Goal: Information Seeking & Learning: Learn about a topic

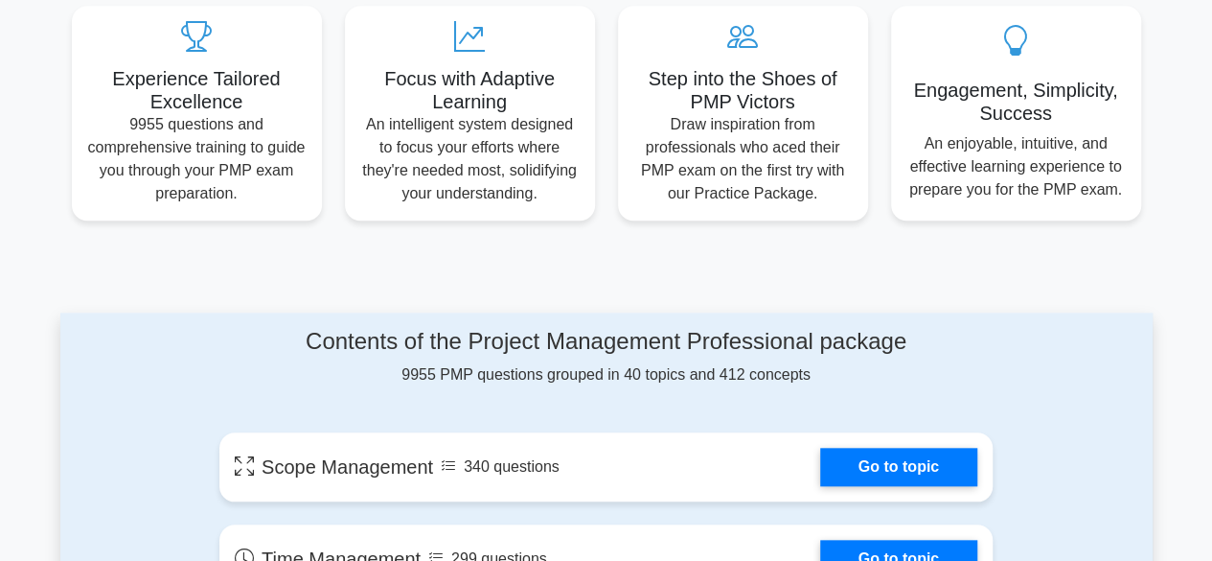
scroll to position [1124, 0]
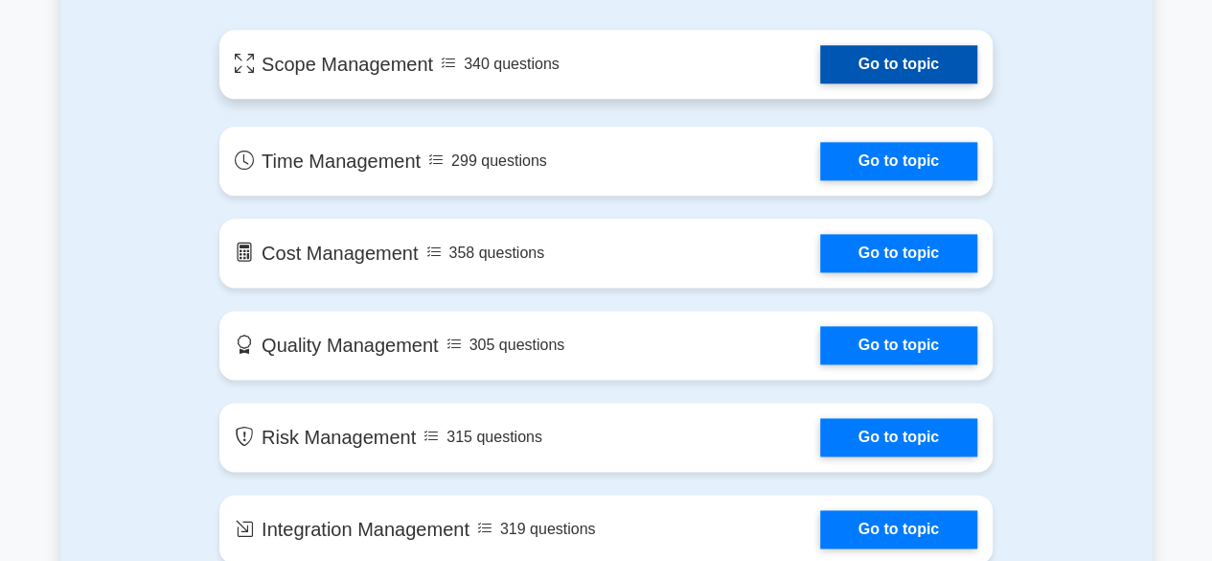
click at [859, 72] on link "Go to topic" at bounding box center [898, 64] width 157 height 38
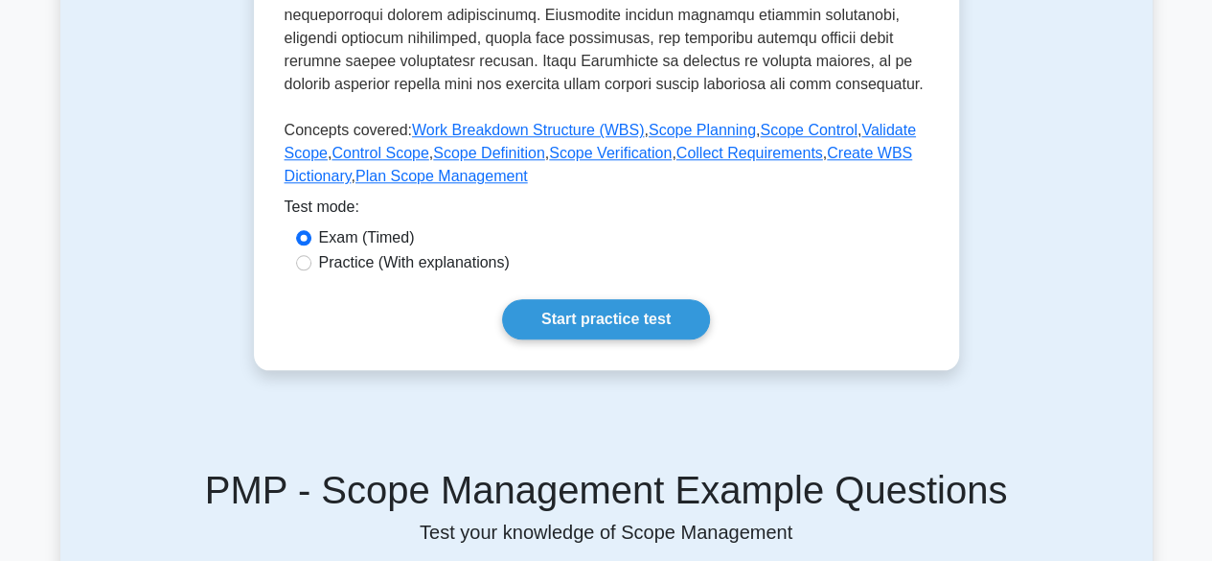
scroll to position [813, 0]
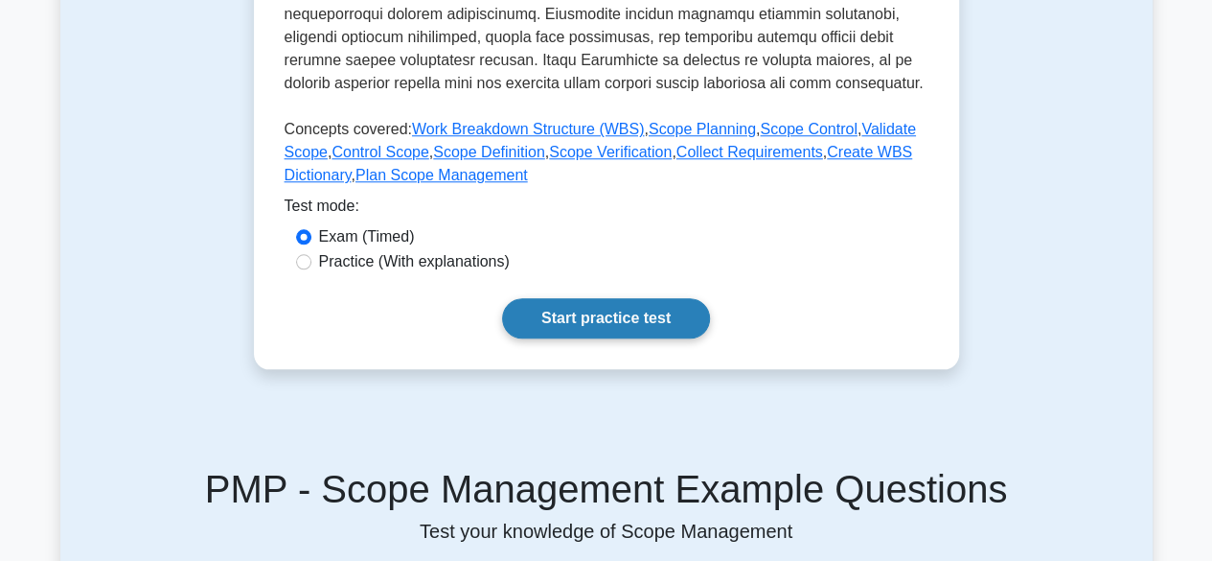
click at [640, 317] on link "Start practice test" at bounding box center [606, 318] width 208 height 40
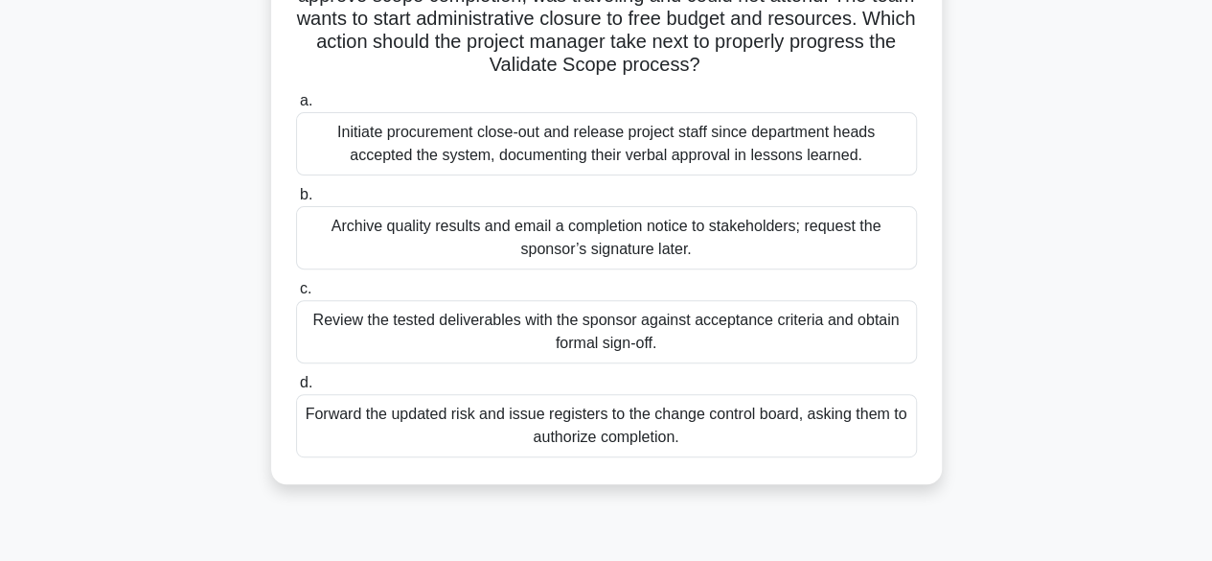
scroll to position [226, 0]
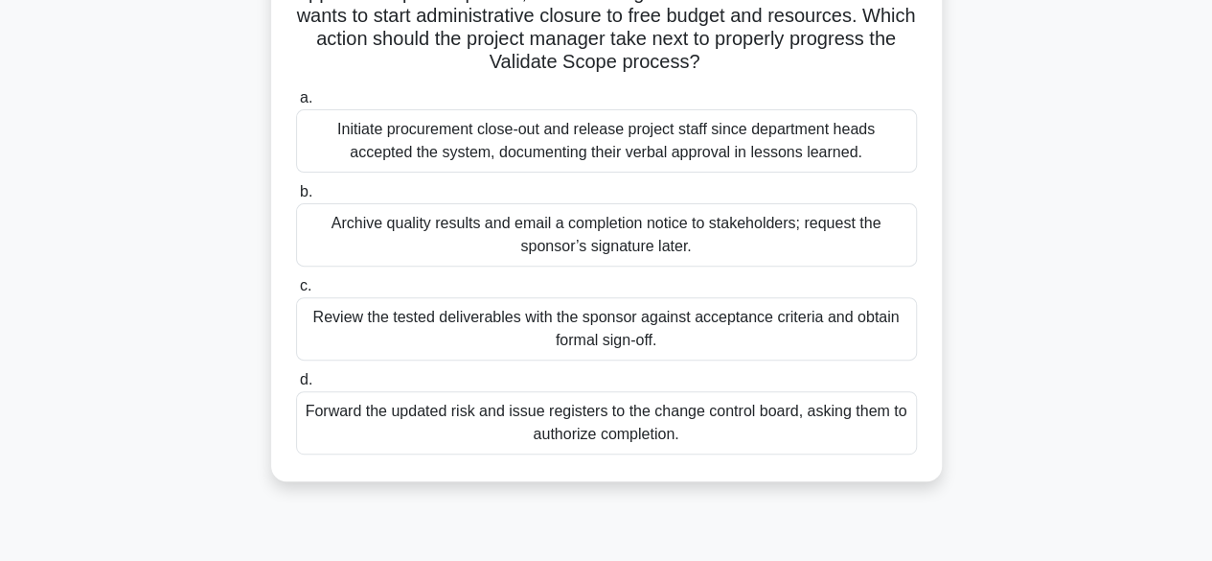
click at [682, 235] on div "Archive quality results and email a completion notice to stakeholders; request …" at bounding box center [606, 234] width 621 height 63
click at [296, 198] on input "b. Archive quality results and email a completion notice to stakeholders; reque…" at bounding box center [296, 192] width 0 height 12
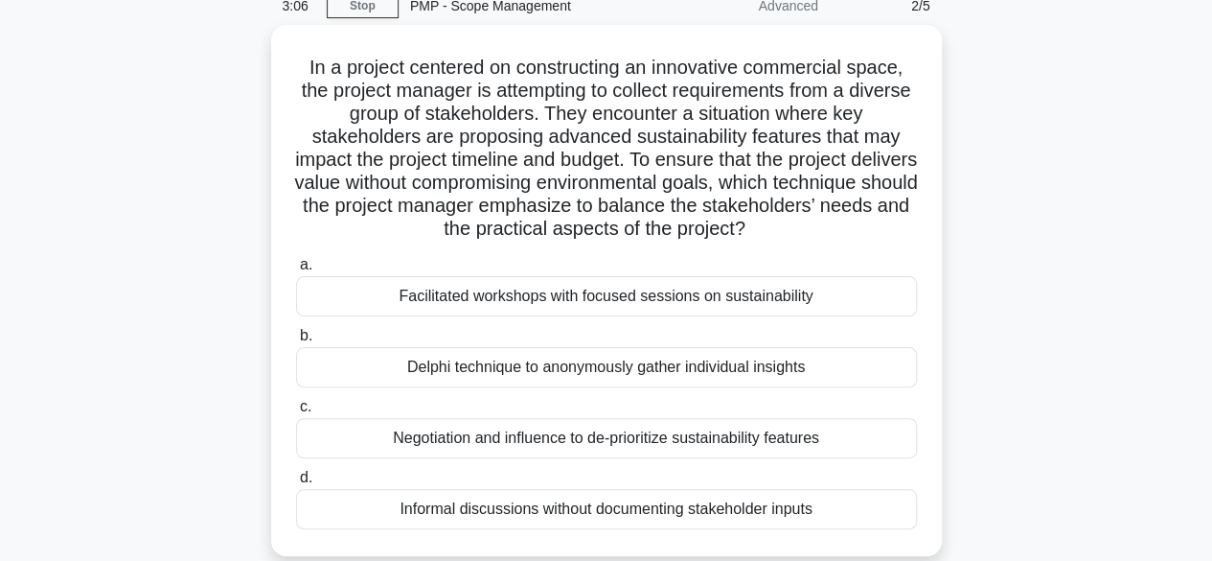
scroll to position [144, 0]
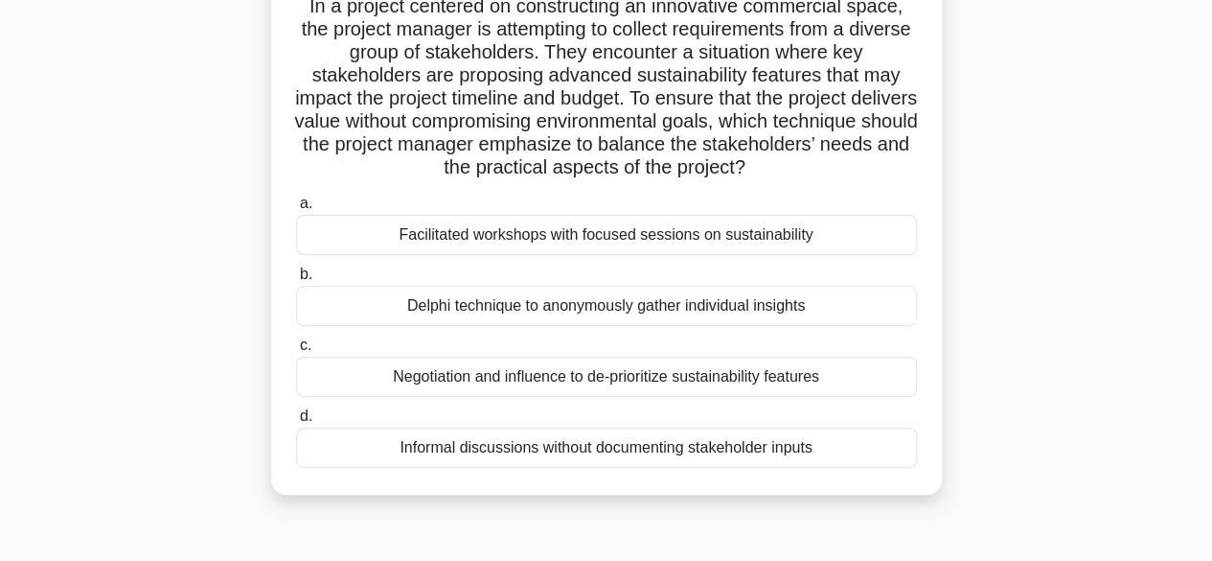
click at [609, 244] on div "Facilitated workshops with focused sessions on sustainability" at bounding box center [606, 235] width 621 height 40
click at [296, 210] on input "a. Facilitated workshops with focused sessions on sustainability" at bounding box center [296, 203] width 0 height 12
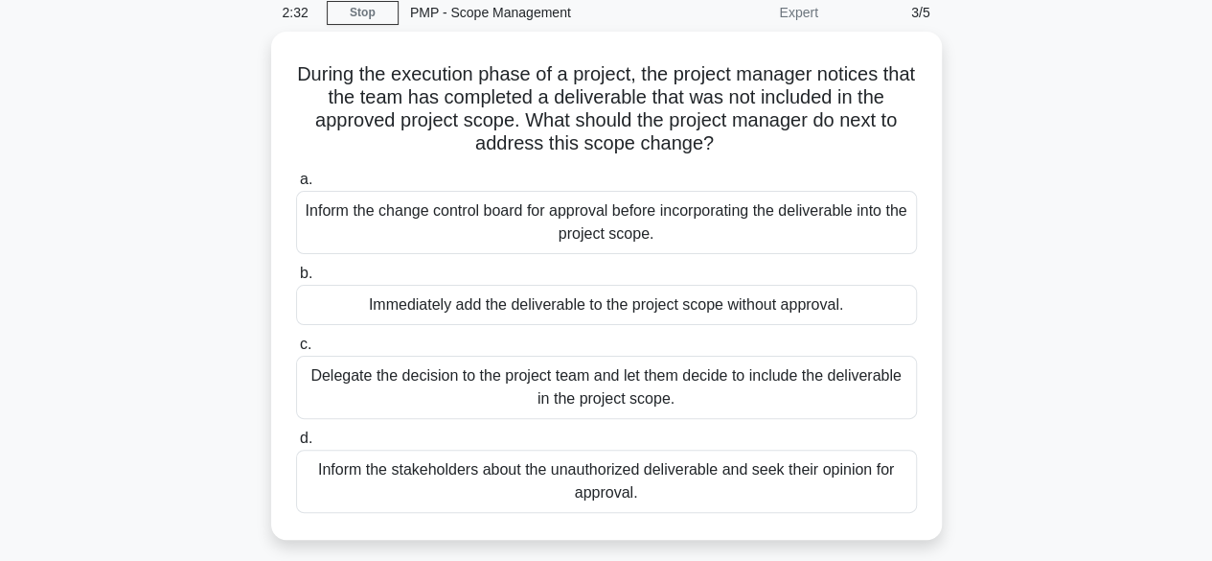
scroll to position [0, 0]
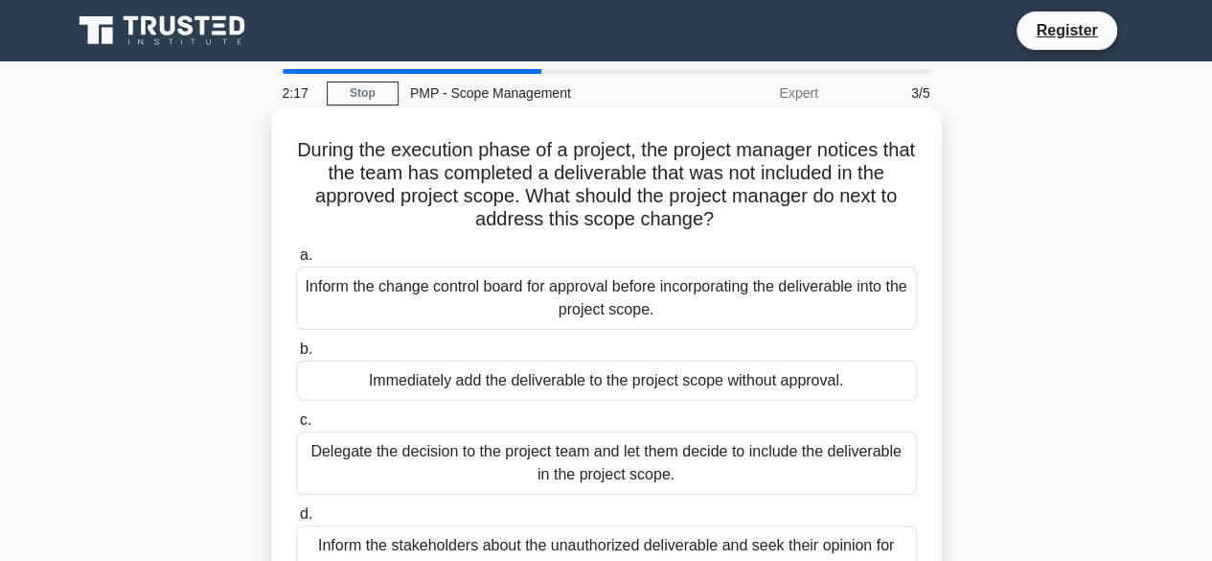
click at [619, 252] on label "a. Inform the change control board for approval before incorporating the delive…" at bounding box center [606, 286] width 621 height 86
click at [296, 252] on input "a. Inform the change control board for approval before incorporating the delive…" at bounding box center [296, 255] width 0 height 12
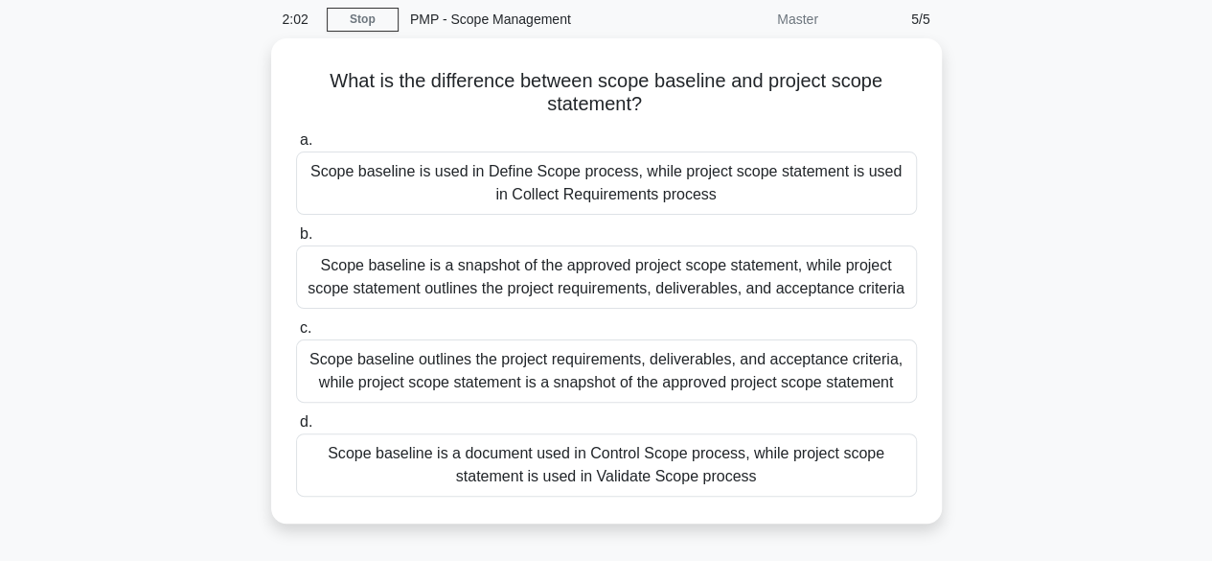
scroll to position [80, 0]
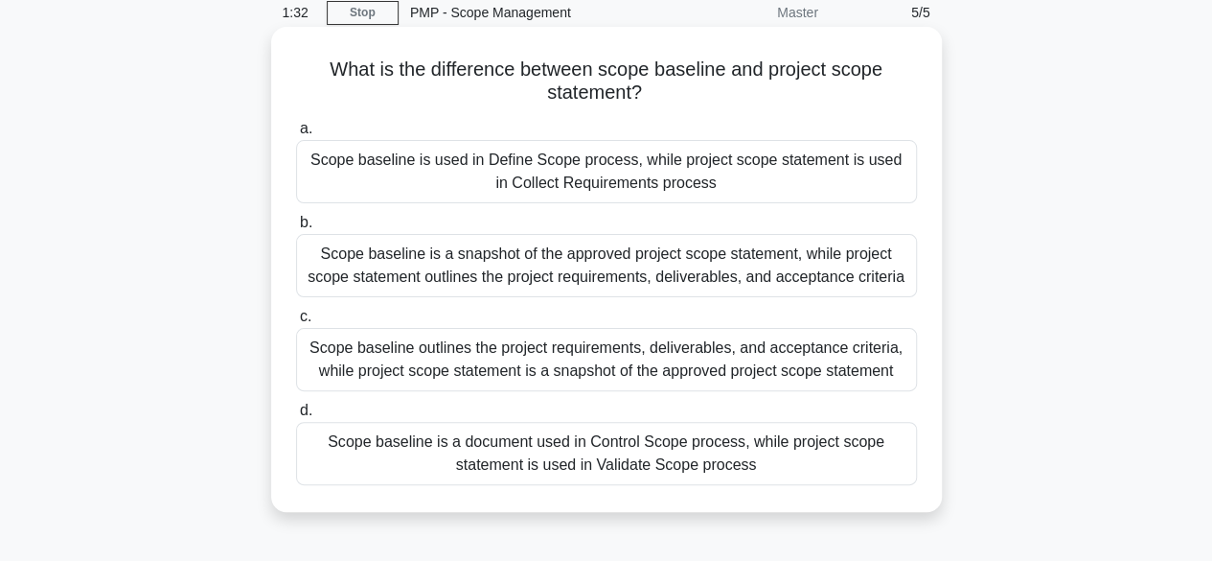
click at [717, 269] on div "Scope baseline is a snapshot of the approved project scope statement, while pro…" at bounding box center [606, 265] width 621 height 63
click at [296, 229] on input "b. Scope baseline is a snapshot of the approved project scope statement, while …" at bounding box center [296, 223] width 0 height 12
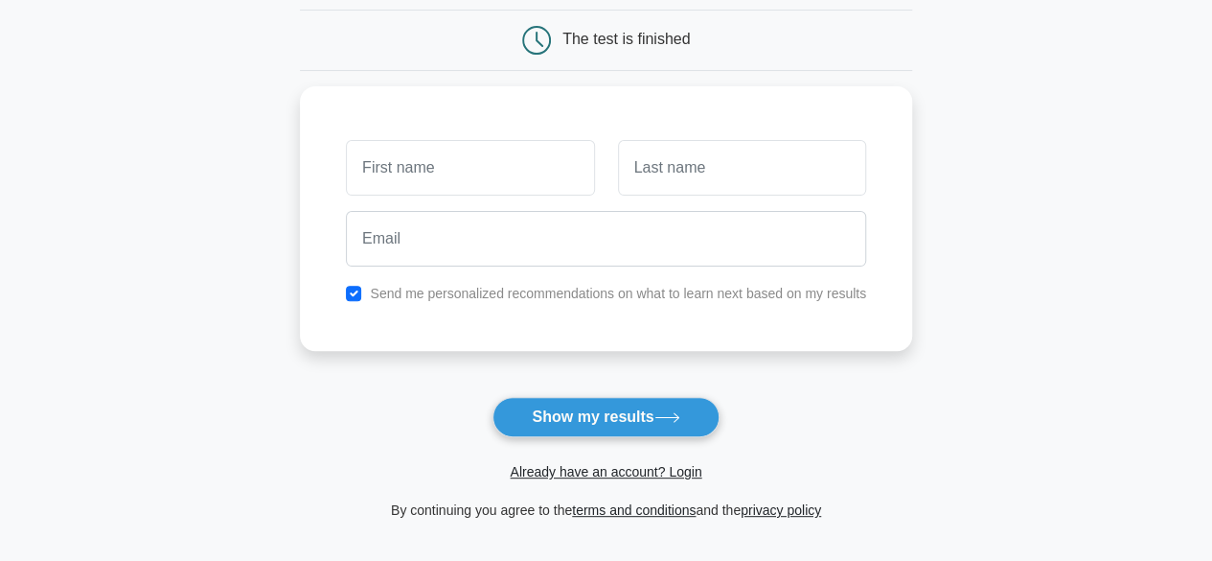
scroll to position [183, 0]
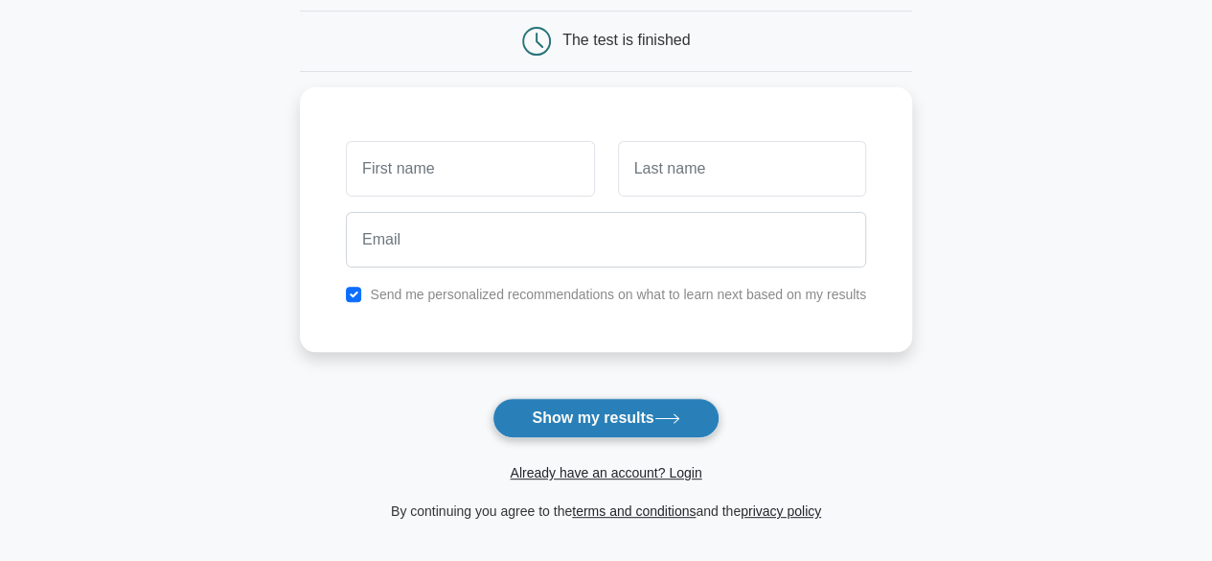
click at [611, 421] on button "Show my results" at bounding box center [606, 418] width 226 height 40
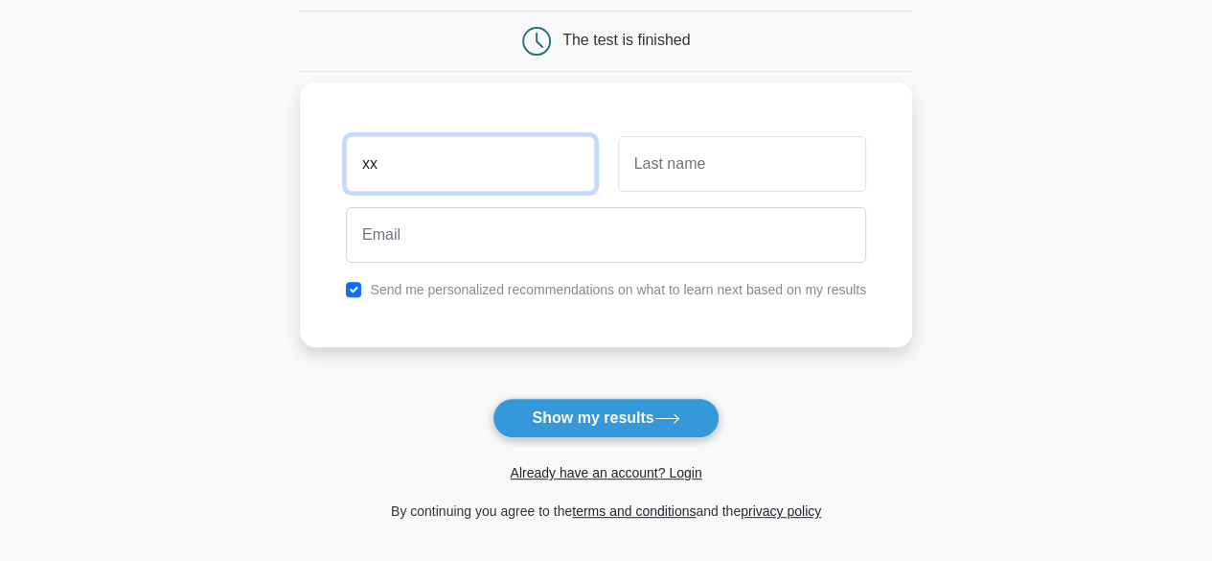
type input "xx"
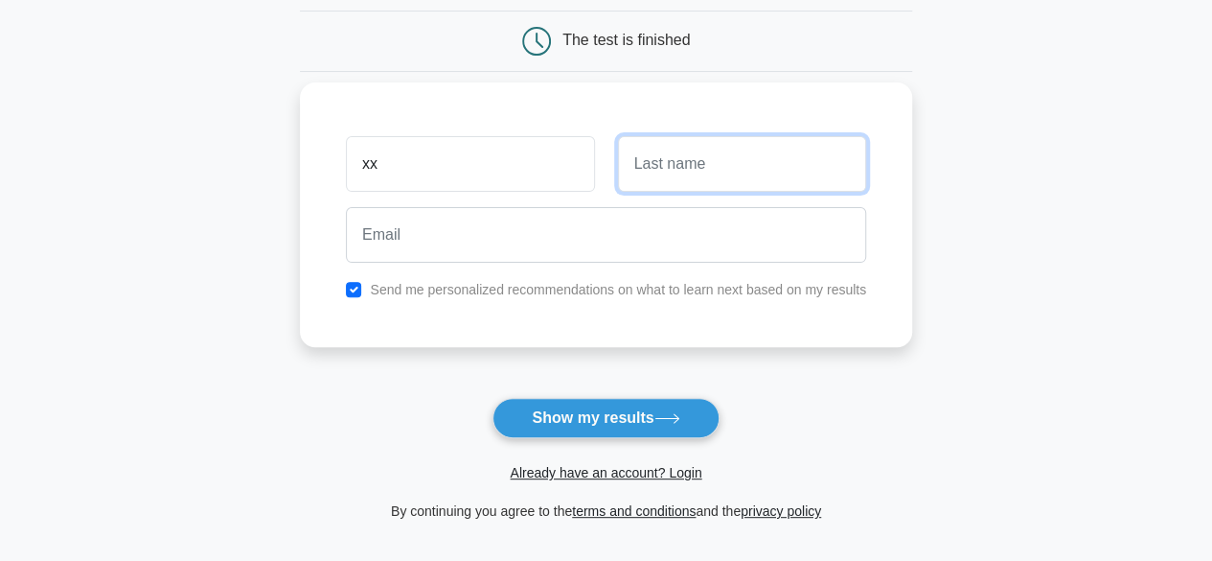
click at [639, 162] on input "text" at bounding box center [742, 164] width 248 height 56
type input "xx"
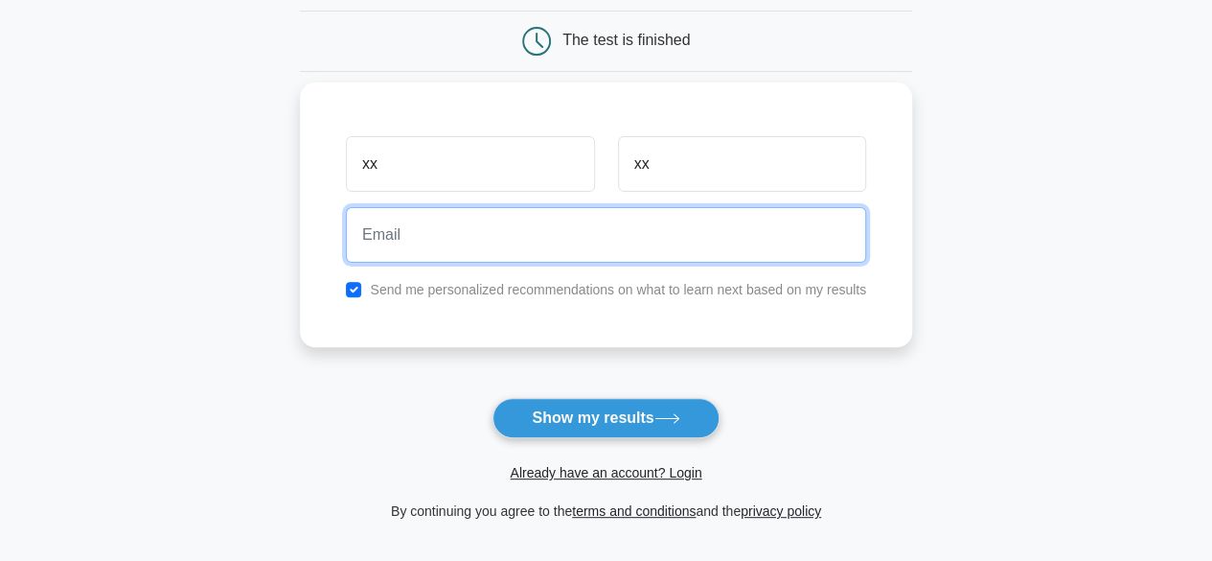
click at [504, 250] on input "email" at bounding box center [606, 235] width 520 height 56
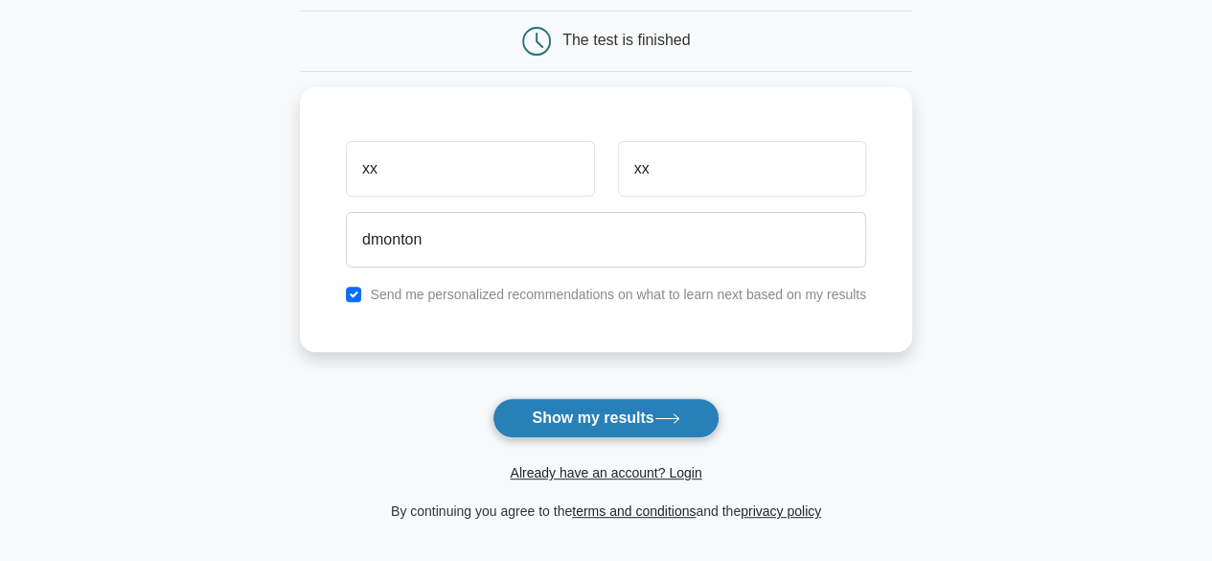
click at [548, 430] on button "Show my results" at bounding box center [606, 418] width 226 height 40
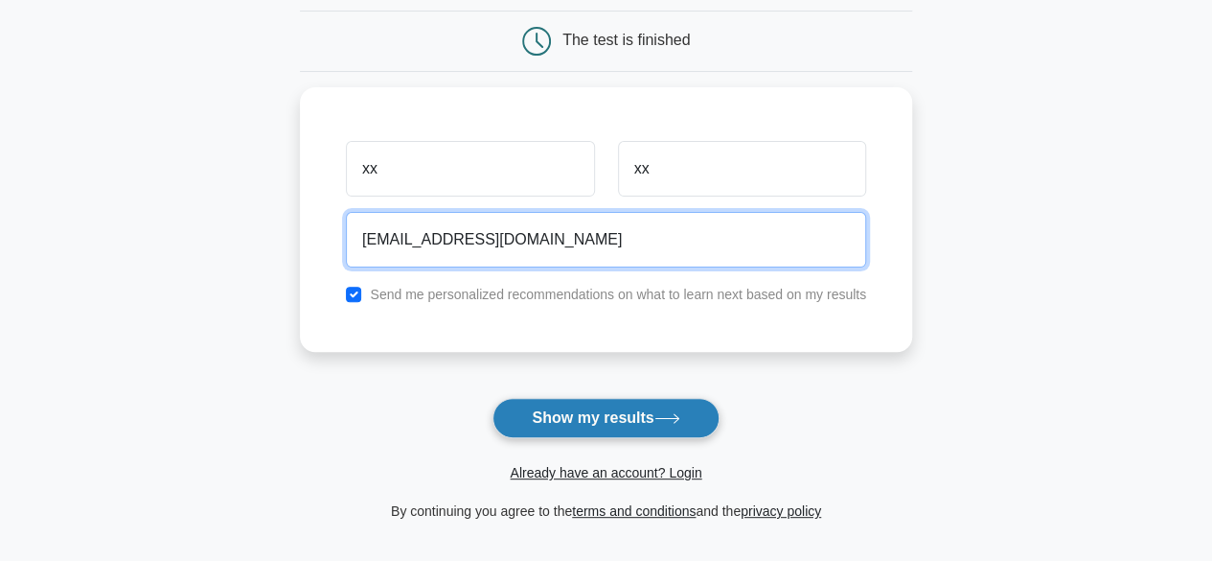
type input "dmonton@yahoo.com"
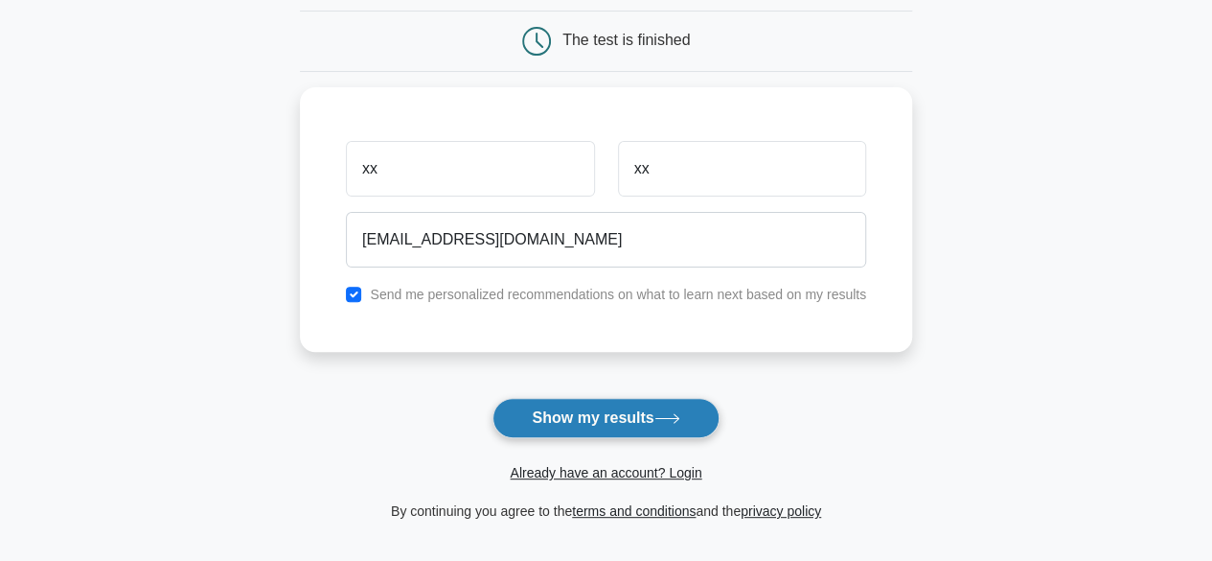
click at [577, 410] on button "Show my results" at bounding box center [606, 418] width 226 height 40
